Goal: Use online tool/utility

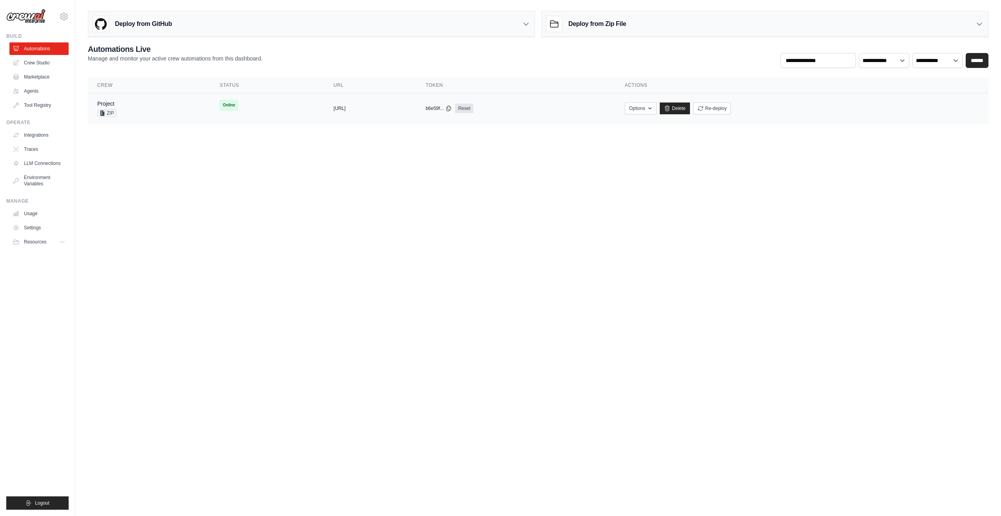
click at [171, 109] on div "Project ZIP" at bounding box center [149, 108] width 104 height 17
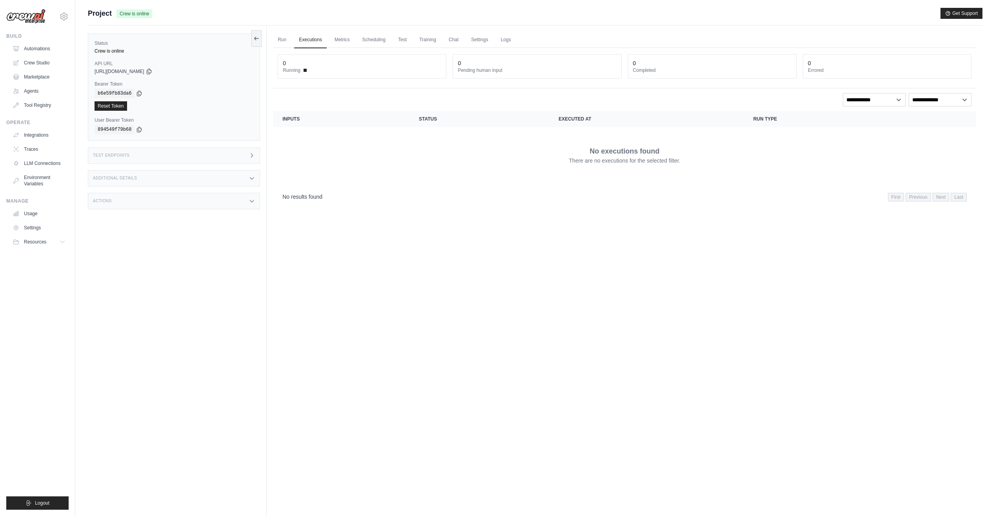
click at [242, 202] on div "Actions" at bounding box center [174, 201] width 172 height 16
click at [64, 16] on icon at bounding box center [63, 16] width 9 height 9
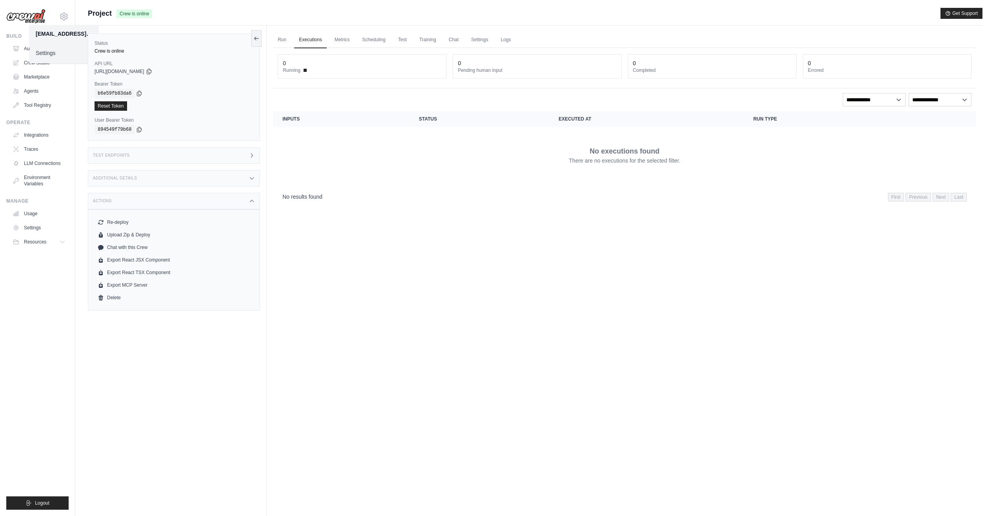
click at [385, 313] on div "Run Executions Metrics Scheduling Test Training Chat Settings Logs 0 Running 0 …" at bounding box center [625, 284] width 716 height 516
click at [284, 39] on link "Run" at bounding box center [282, 40] width 18 height 16
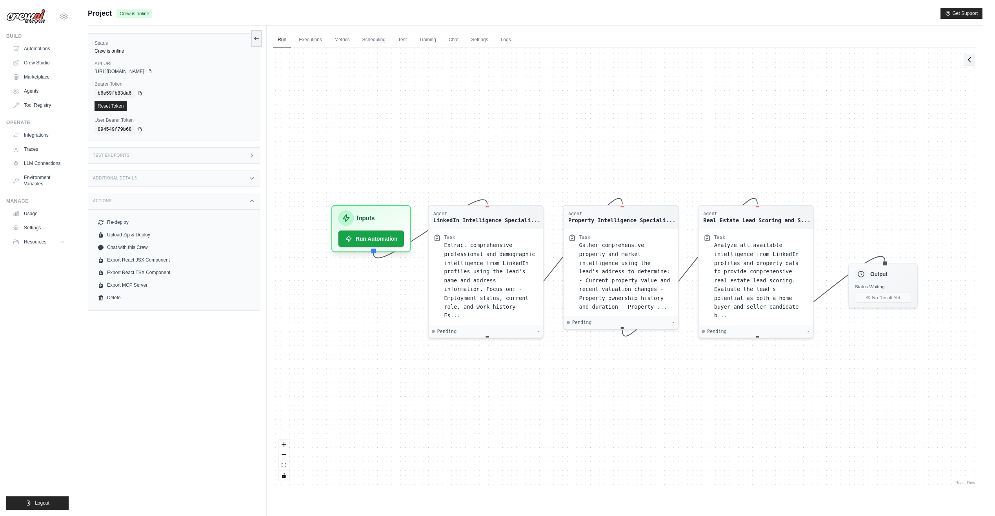
click at [972, 62] on icon at bounding box center [970, 60] width 8 height 8
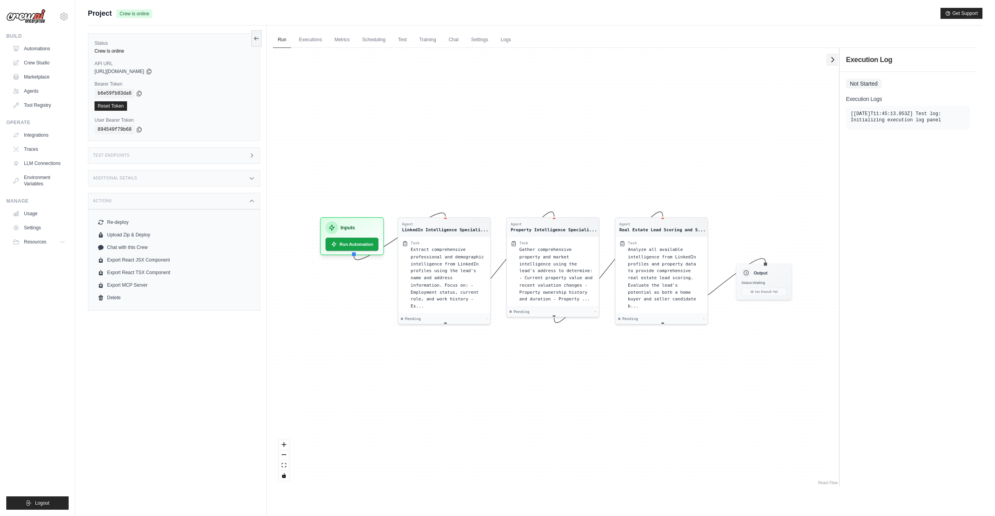
click at [835, 60] on icon at bounding box center [833, 59] width 2 height 5
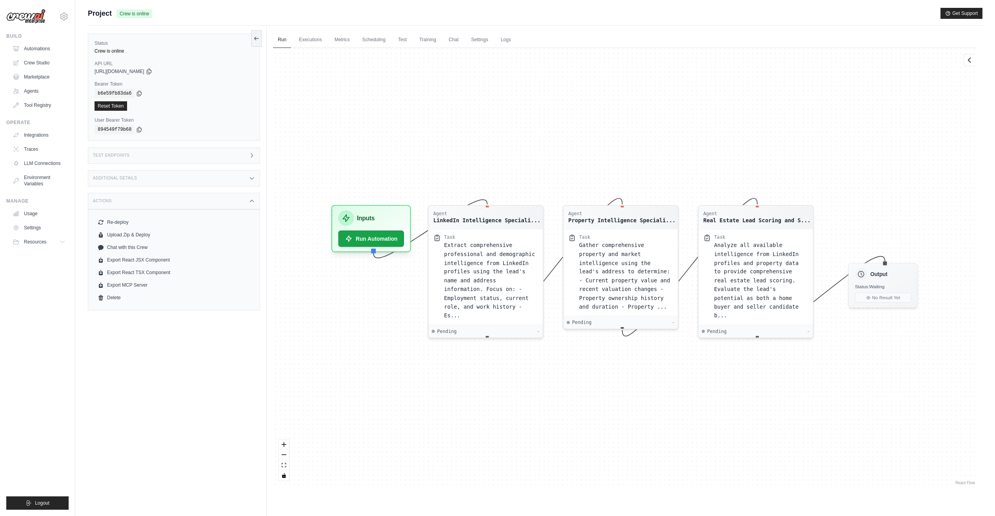
click at [136, 155] on div "Test Endpoints" at bounding box center [174, 155] width 172 height 16
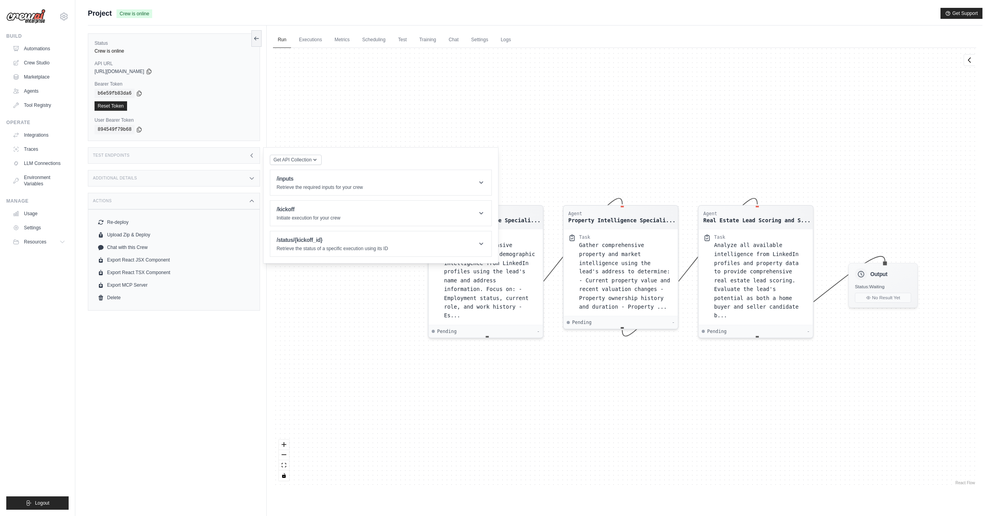
click at [136, 155] on div "Test Endpoints" at bounding box center [174, 155] width 172 height 16
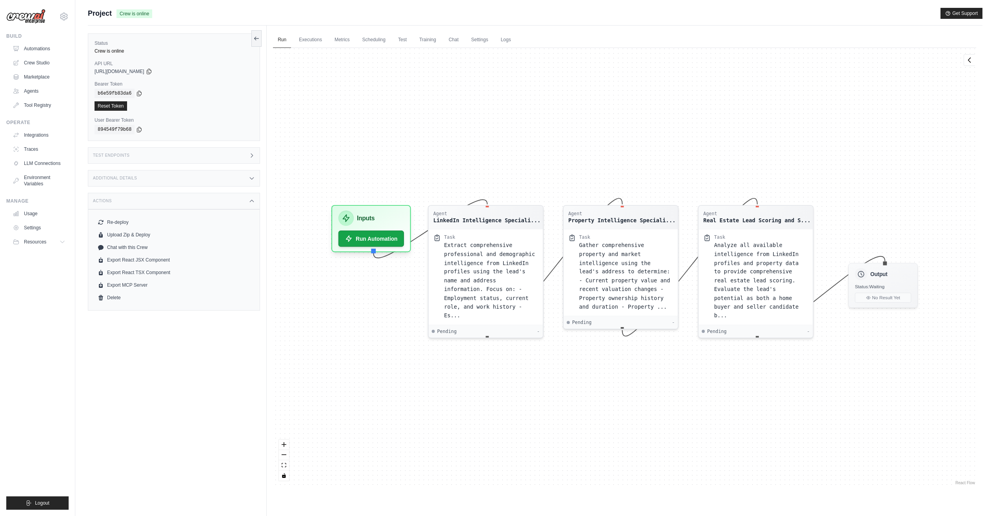
click at [171, 182] on div "Additional Details" at bounding box center [174, 178] width 172 height 16
